Goal: Task Accomplishment & Management: Complete application form

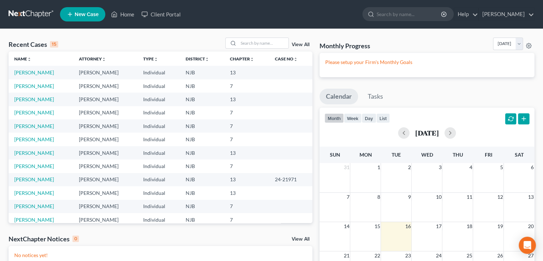
click at [86, 16] on span "New Case" at bounding box center [87, 14] width 24 height 5
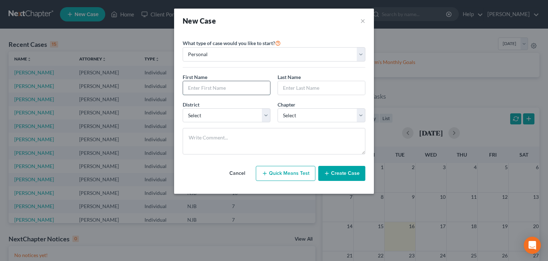
click at [204, 89] on input "text" at bounding box center [226, 88] width 87 height 14
type input "Mario"
click at [298, 87] on input "text" at bounding box center [321, 88] width 87 height 14
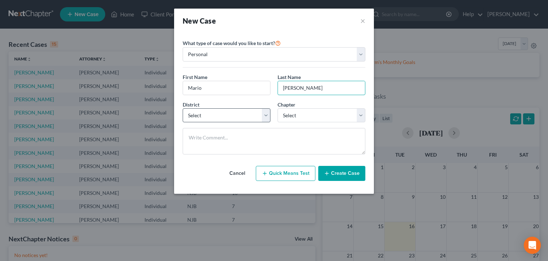
type input "[PERSON_NAME]"
click at [196, 115] on select "Select [US_STATE] - [GEOGRAPHIC_DATA] [US_STATE] - [GEOGRAPHIC_DATA][US_STATE] …" at bounding box center [227, 115] width 88 height 14
select select "51"
click at [183, 108] on select "Select [US_STATE] - [GEOGRAPHIC_DATA] [US_STATE] - [GEOGRAPHIC_DATA][US_STATE] …" at bounding box center [227, 115] width 88 height 14
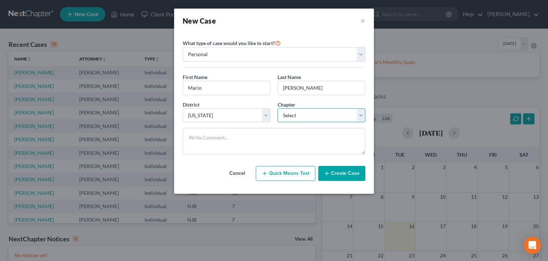
click at [288, 115] on select "Select 7 11 12 13" at bounding box center [322, 115] width 88 height 14
select select "3"
click at [278, 108] on select "Select 7 11 12 13" at bounding box center [322, 115] width 88 height 14
click at [350, 175] on button "Create Case" at bounding box center [341, 173] width 47 height 15
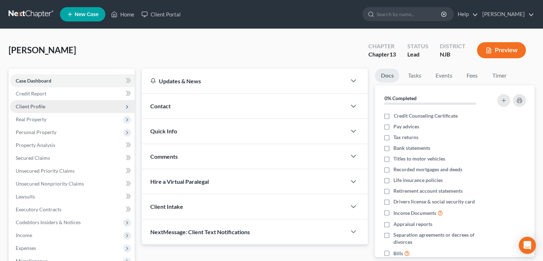
click at [24, 105] on span "Client Profile" at bounding box center [31, 106] width 30 height 6
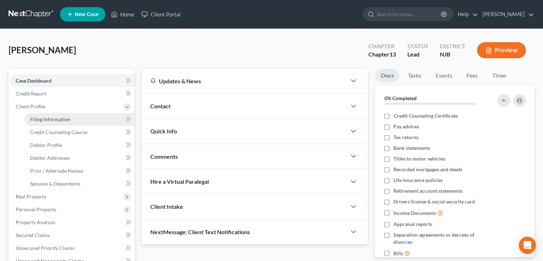
click at [52, 119] on span "Filing Information" at bounding box center [50, 119] width 40 height 6
select select "1"
select select "0"
select select "3"
select select "51"
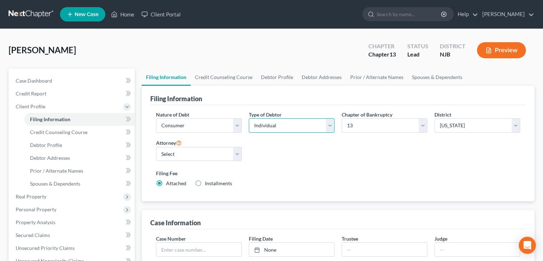
click at [328, 124] on select "Select Individual Joint" at bounding box center [292, 125] width 86 height 14
select select "1"
click at [249, 118] on select "Select Individual Joint" at bounding box center [292, 125] width 86 height 14
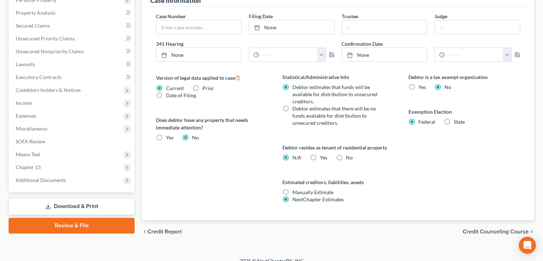
scroll to position [230, 0]
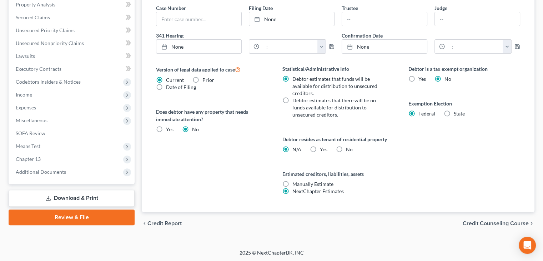
click at [500, 222] on span "Credit Counseling Course" at bounding box center [496, 223] width 66 height 6
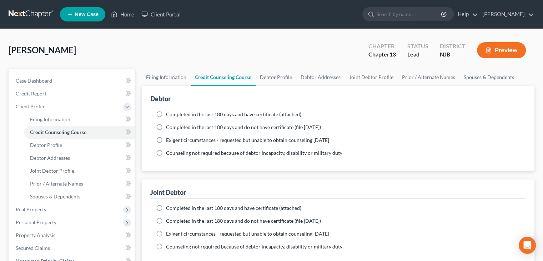
click at [166, 114] on label "Completed in the last 180 days and have certificate (attached)" at bounding box center [233, 114] width 135 height 7
click at [169, 114] on input "Completed in the last 180 days and have certificate (attached)" at bounding box center [171, 113] width 5 height 5
radio input "true"
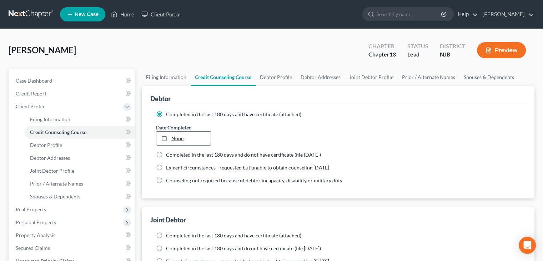
type input "[DATE]"
click at [176, 137] on link "[DATE]" at bounding box center [183, 138] width 54 height 14
click at [166, 235] on label "Completed in the last 180 days and have certificate (attached)" at bounding box center [233, 235] width 135 height 7
click at [169, 235] on input "Completed in the last 180 days and have certificate (attached)" at bounding box center [171, 234] width 5 height 5
radio input "true"
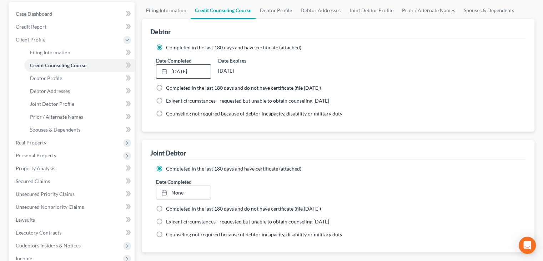
scroll to position [71, 0]
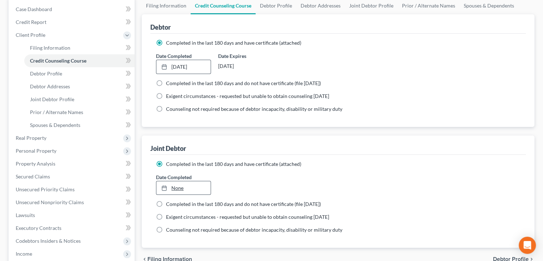
click at [179, 188] on link "None" at bounding box center [183, 188] width 54 height 14
type input "[DATE]"
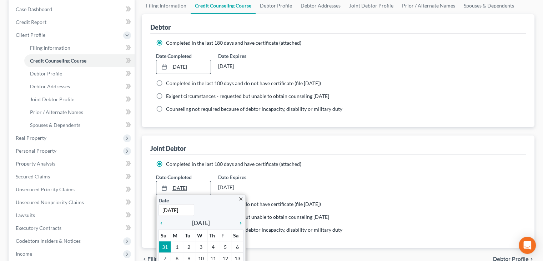
click at [199, 188] on link "[DATE]" at bounding box center [183, 188] width 54 height 14
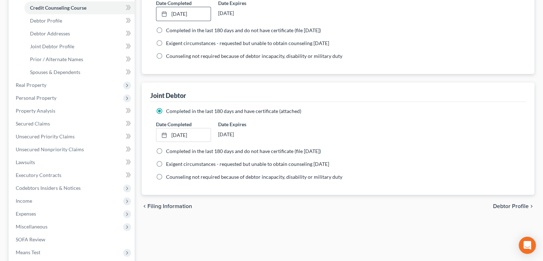
scroll to position [143, 0]
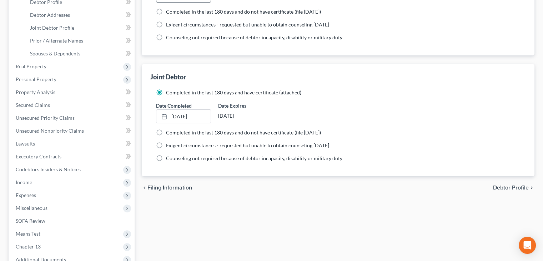
click at [501, 185] on span "Debtor Profile" at bounding box center [511, 188] width 36 height 6
select select "1"
select select "0"
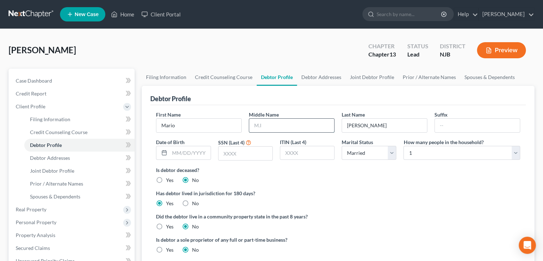
click at [263, 125] on input "text" at bounding box center [291, 126] width 85 height 14
type input "[PERSON_NAME]"
click at [450, 127] on input "text" at bounding box center [477, 126] width 85 height 14
type input "Jr."
click at [174, 154] on input "text" at bounding box center [190, 153] width 41 height 14
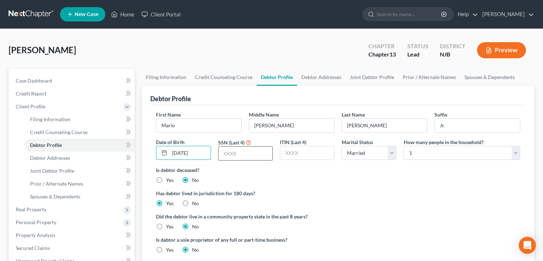
type input "[DATE]"
click at [239, 158] on input "text" at bounding box center [246, 153] width 54 height 14
type input "3806"
click at [393, 151] on select "Select Single Married Separated Divorced Widowed" at bounding box center [369, 153] width 55 height 14
click at [342, 146] on select "Select Single Married Separated Divorced Widowed" at bounding box center [369, 153] width 55 height 14
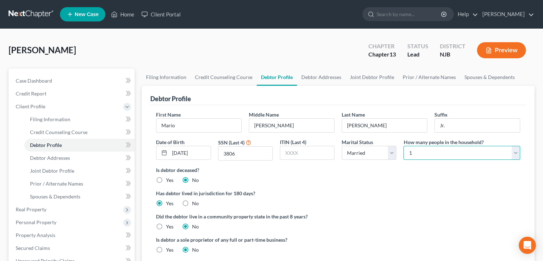
click at [515, 153] on select "Select 1 2 3 4 5 6 7 8 9 10 11 12 13 14 15 16 17 18 19 20" at bounding box center [461, 153] width 117 height 14
select select "4"
click at [403, 146] on select "Select 1 2 3 4 5 6 7 8 9 10 11 12 13 14 15 16 17 18 19 20" at bounding box center [461, 153] width 117 height 14
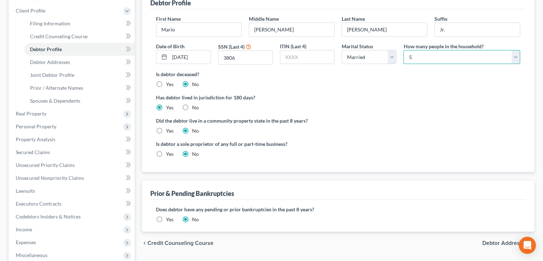
scroll to position [107, 0]
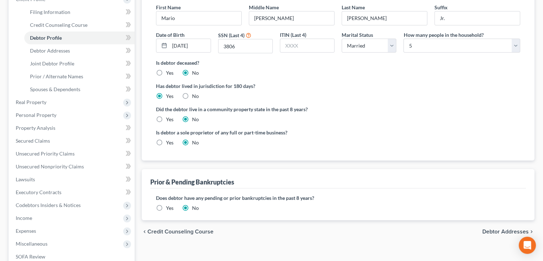
click at [166, 209] on label "Yes" at bounding box center [169, 207] width 7 height 7
click at [169, 209] on input "Yes" at bounding box center [171, 206] width 5 height 5
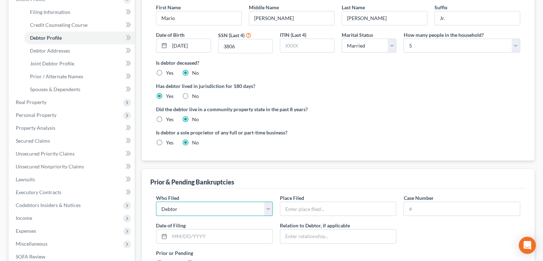
click at [164, 207] on select "Debtor Other" at bounding box center [214, 208] width 117 height 14
select select "other"
click at [156, 201] on select "Debtor Other" at bounding box center [214, 208] width 117 height 14
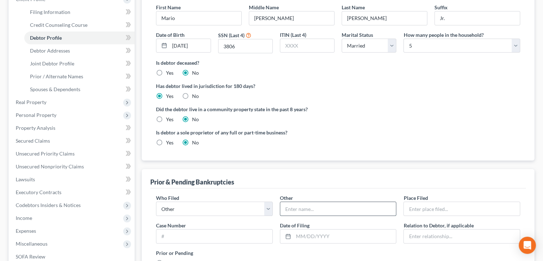
click at [290, 208] on input "text" at bounding box center [338, 209] width 116 height 14
type input "[PERSON_NAME]"
click at [415, 210] on input "text" at bounding box center [462, 209] width 116 height 14
type input "[GEOGRAPHIC_DATA], [GEOGRAPHIC_DATA]"
click at [170, 234] on input "text" at bounding box center [214, 236] width 116 height 14
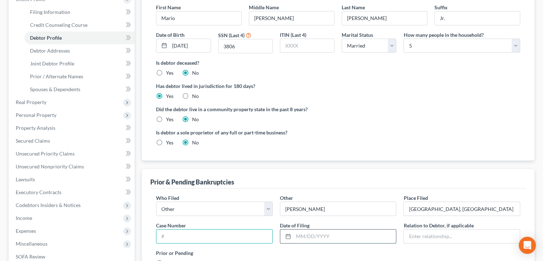
click at [306, 238] on input "text" at bounding box center [344, 236] width 103 height 14
type input "[DATE]"
click at [428, 235] on input "text" at bounding box center [462, 236] width 116 height 14
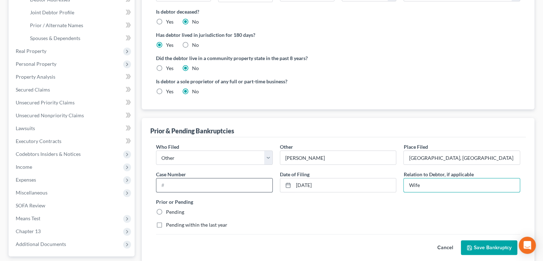
scroll to position [179, 0]
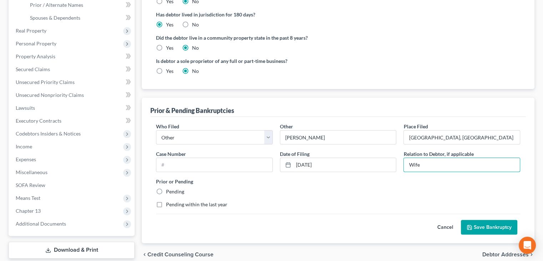
type input "Wife"
click at [490, 228] on button "Save Bankruptcy" at bounding box center [489, 227] width 56 height 15
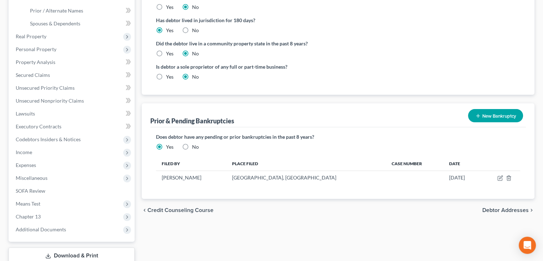
scroll to position [150, 0]
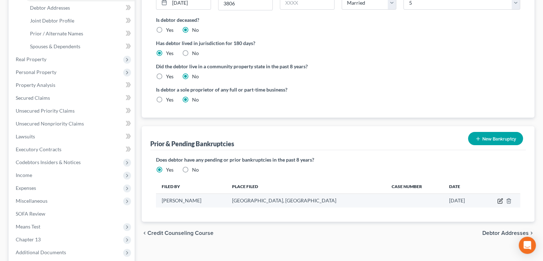
click at [500, 200] on icon "button" at bounding box center [500, 200] width 3 height 3
select select "other"
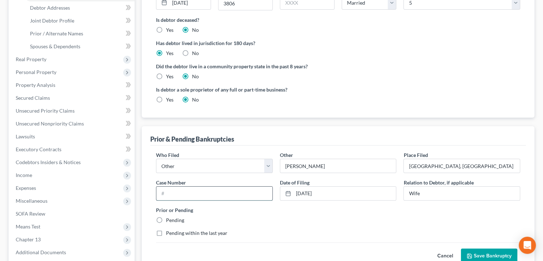
click at [165, 193] on input "text" at bounding box center [214, 193] width 116 height 14
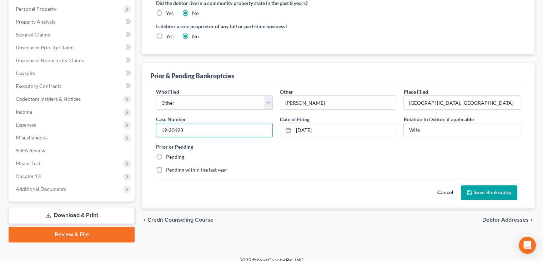
scroll to position [221, 0]
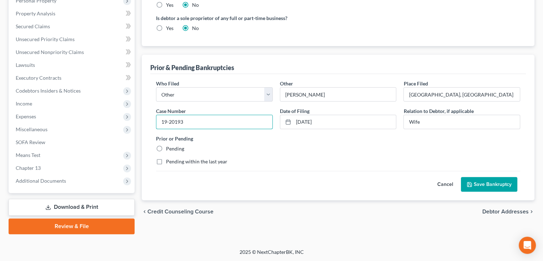
type input "19-20193"
click at [487, 180] on button "Save Bankruptcy" at bounding box center [489, 184] width 56 height 15
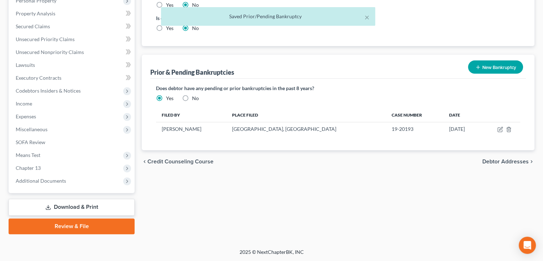
click at [517, 159] on span "Debtor Addresses" at bounding box center [505, 162] width 46 height 6
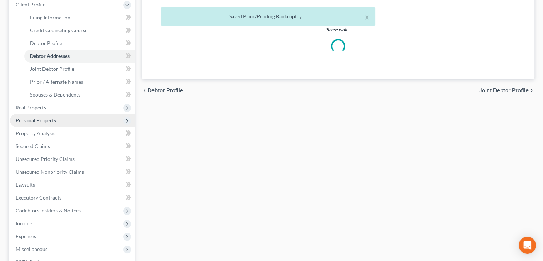
select select "0"
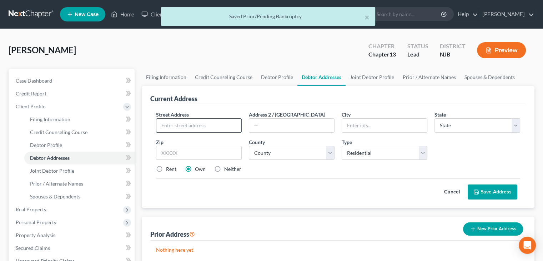
click at [166, 127] on input "text" at bounding box center [198, 126] width 85 height 14
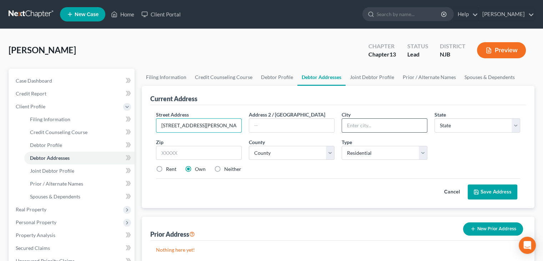
type input "[STREET_ADDRESS][PERSON_NAME]"
click at [357, 125] on input "text" at bounding box center [384, 126] width 85 height 14
type input "Absecon"
click at [473, 125] on select "State [US_STATE] AK AR AZ CA CO CT DE DC [GEOGRAPHIC_DATA] [GEOGRAPHIC_DATA] GU…" at bounding box center [478, 125] width 86 height 14
select select "33"
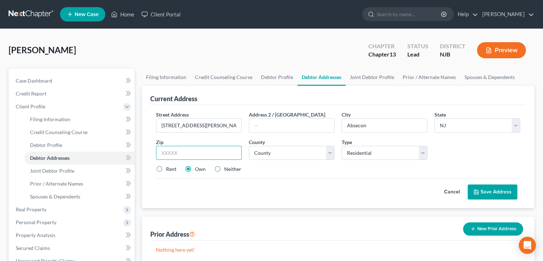
click at [185, 156] on input "text" at bounding box center [199, 153] width 86 height 14
type input "08201-1309"
click at [301, 150] on select "County [GEOGRAPHIC_DATA] [GEOGRAPHIC_DATA] [GEOGRAPHIC_DATA] [GEOGRAPHIC_DATA] …" at bounding box center [292, 153] width 86 height 14
select select "0"
click at [249, 146] on select "County [GEOGRAPHIC_DATA] [GEOGRAPHIC_DATA] [GEOGRAPHIC_DATA] [GEOGRAPHIC_DATA] …" at bounding box center [292, 153] width 86 height 14
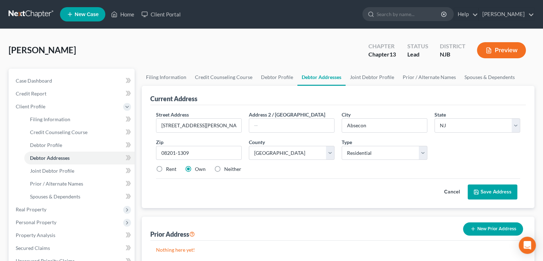
click at [166, 168] on label "Rent" at bounding box center [171, 168] width 10 height 7
click at [169, 168] on input "Rent" at bounding box center [171, 167] width 5 height 5
radio input "true"
click at [485, 190] on button "Save Address" at bounding box center [493, 191] width 50 height 15
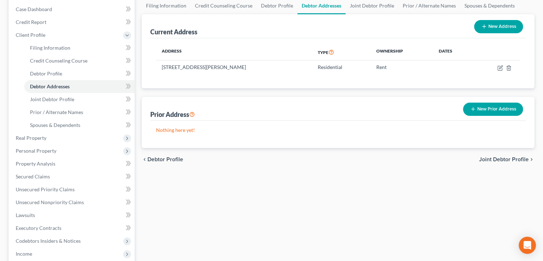
scroll to position [107, 0]
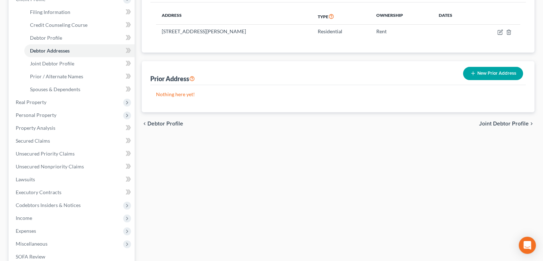
click at [496, 122] on span "Joint Debtor Profile" at bounding box center [504, 124] width 50 height 6
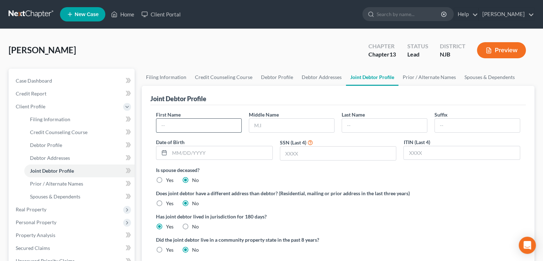
click at [176, 129] on input "text" at bounding box center [198, 126] width 85 height 14
type input "[PERSON_NAME]"
click at [260, 126] on input "text" at bounding box center [291, 126] width 85 height 14
type input "[PERSON_NAME]"
click at [357, 129] on input "text" at bounding box center [384, 126] width 85 height 14
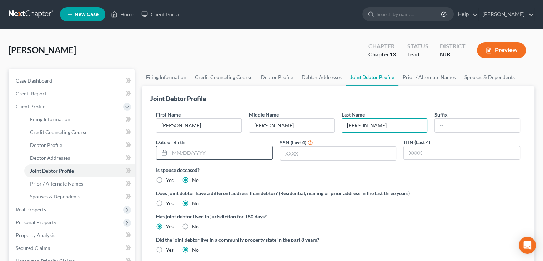
type input "[PERSON_NAME]"
click at [184, 150] on input "text" at bounding box center [221, 153] width 103 height 14
type input "[DATE]"
click at [297, 153] on input "text" at bounding box center [338, 153] width 116 height 14
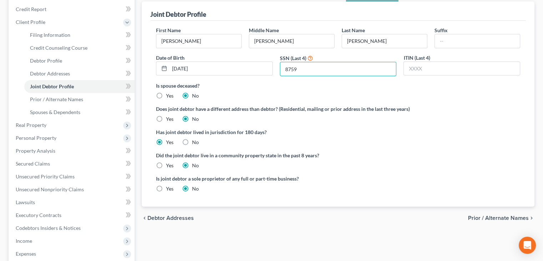
scroll to position [107, 0]
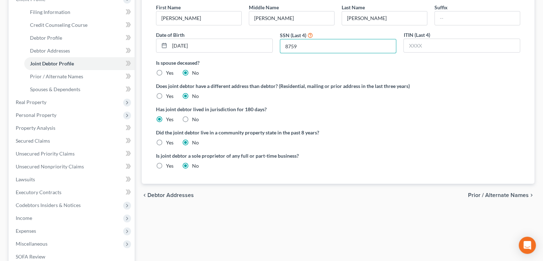
type input "8759"
click at [500, 194] on span "Prior / Alternate Names" at bounding box center [498, 195] width 61 height 6
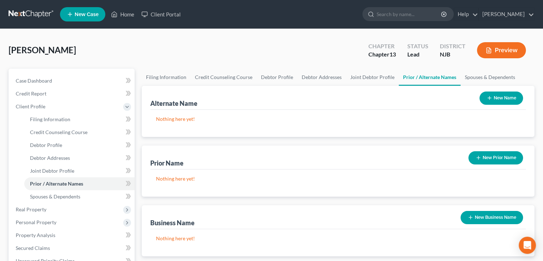
click at [507, 97] on button "New Name" at bounding box center [502, 97] width 44 height 13
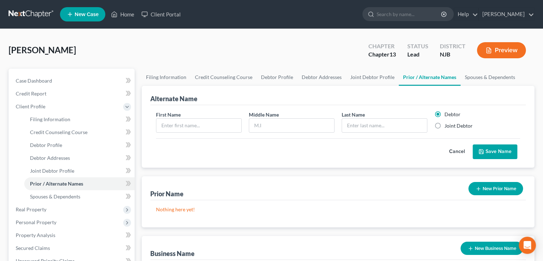
click at [454, 148] on button "Cancel" at bounding box center [456, 152] width 31 height 14
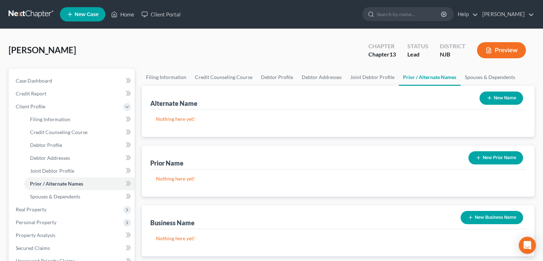
click at [498, 158] on button "New Prior Name" at bounding box center [495, 157] width 55 height 13
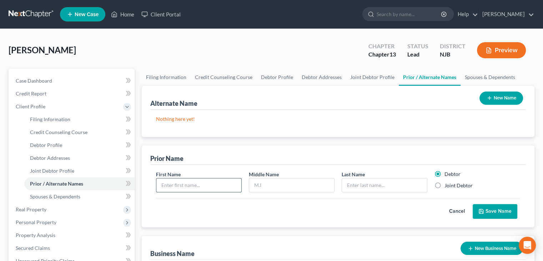
click at [180, 187] on input "text" at bounding box center [198, 185] width 85 height 14
type input "[PERSON_NAME]"
click at [270, 185] on input "text" at bounding box center [291, 185] width 85 height 14
type input "M."
click at [352, 182] on input "text" at bounding box center [384, 185] width 85 height 14
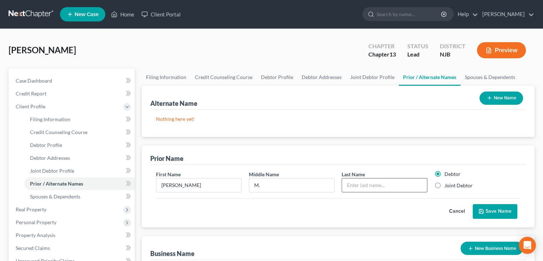
click at [348, 180] on input "text" at bounding box center [384, 185] width 85 height 14
type input "[PERSON_NAME]"
click at [445, 185] on label "Joint Debtor" at bounding box center [459, 185] width 28 height 7
click at [447, 185] on input "Joint Debtor" at bounding box center [449, 184] width 5 height 5
radio input "true"
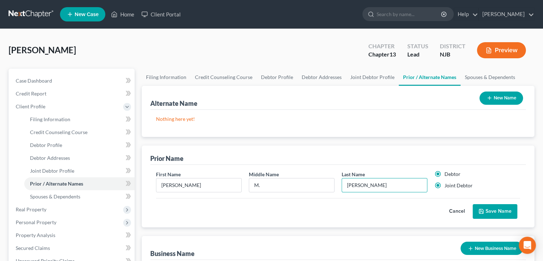
radio input "false"
click at [489, 211] on button "Save Name" at bounding box center [495, 211] width 45 height 15
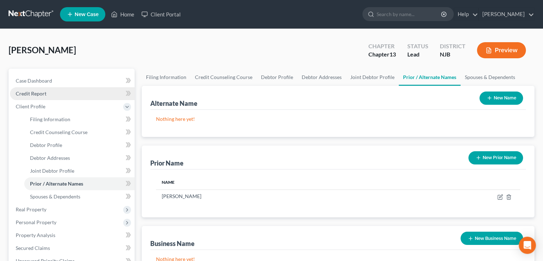
click at [35, 93] on span "Credit Report" at bounding box center [31, 93] width 31 height 6
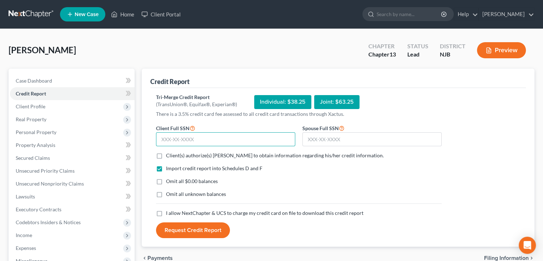
click at [165, 139] on input "text" at bounding box center [225, 139] width 139 height 14
type input "186-74-3806"
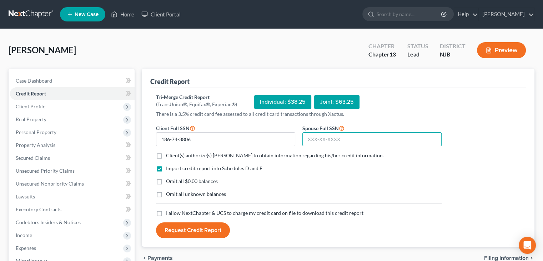
click at [317, 140] on input "text" at bounding box center [371, 139] width 139 height 14
type input "626-66-8759"
click at [166, 155] on label "Client(s) authorize(s) [PERSON_NAME] to obtain information regarding his/her cr…" at bounding box center [275, 155] width 218 height 7
click at [169, 155] on input "Client(s) authorize(s) [PERSON_NAME] to obtain information regarding his/her cr…" at bounding box center [171, 154] width 5 height 5
checkbox input "true"
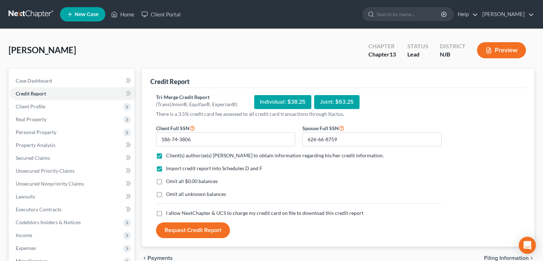
click at [166, 195] on label "Omit all unknown balances" at bounding box center [196, 193] width 60 height 7
click at [169, 195] on input "Omit all unknown balances" at bounding box center [171, 192] width 5 height 5
checkbox input "true"
click at [166, 214] on label "I allow NextChapter & UCS to charge my credit card on file to download this cre…" at bounding box center [264, 212] width 197 height 7
click at [169, 214] on input "I allow NextChapter & UCS to charge my credit card on file to download this cre…" at bounding box center [171, 211] width 5 height 5
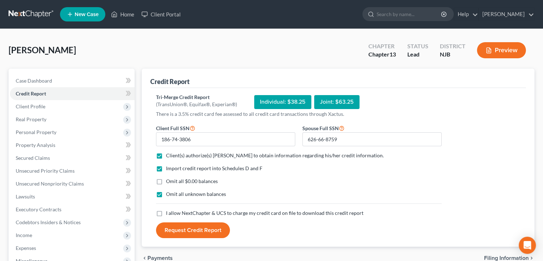
checkbox input "true"
click at [201, 228] on button "Request Credit Report" at bounding box center [193, 230] width 74 height 16
